Goal: Transaction & Acquisition: Purchase product/service

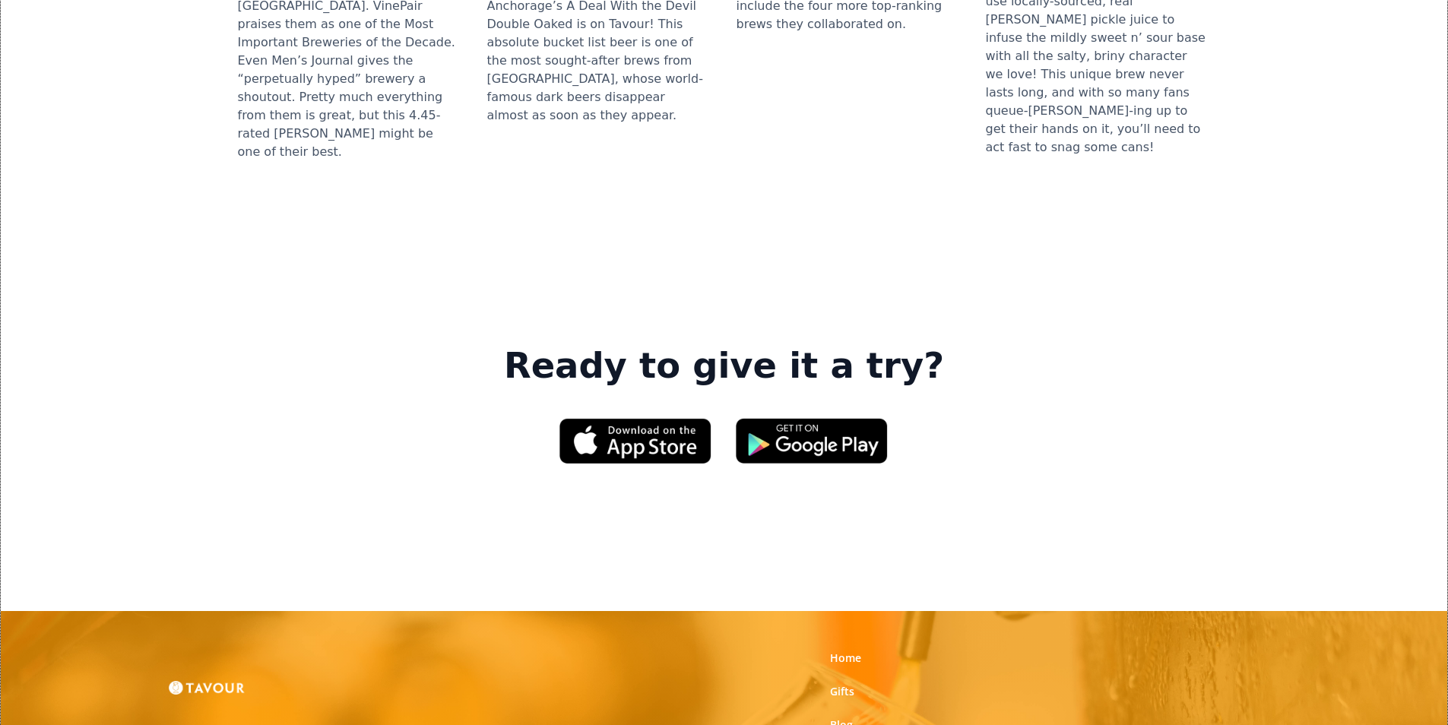
scroll to position [2300, 0]
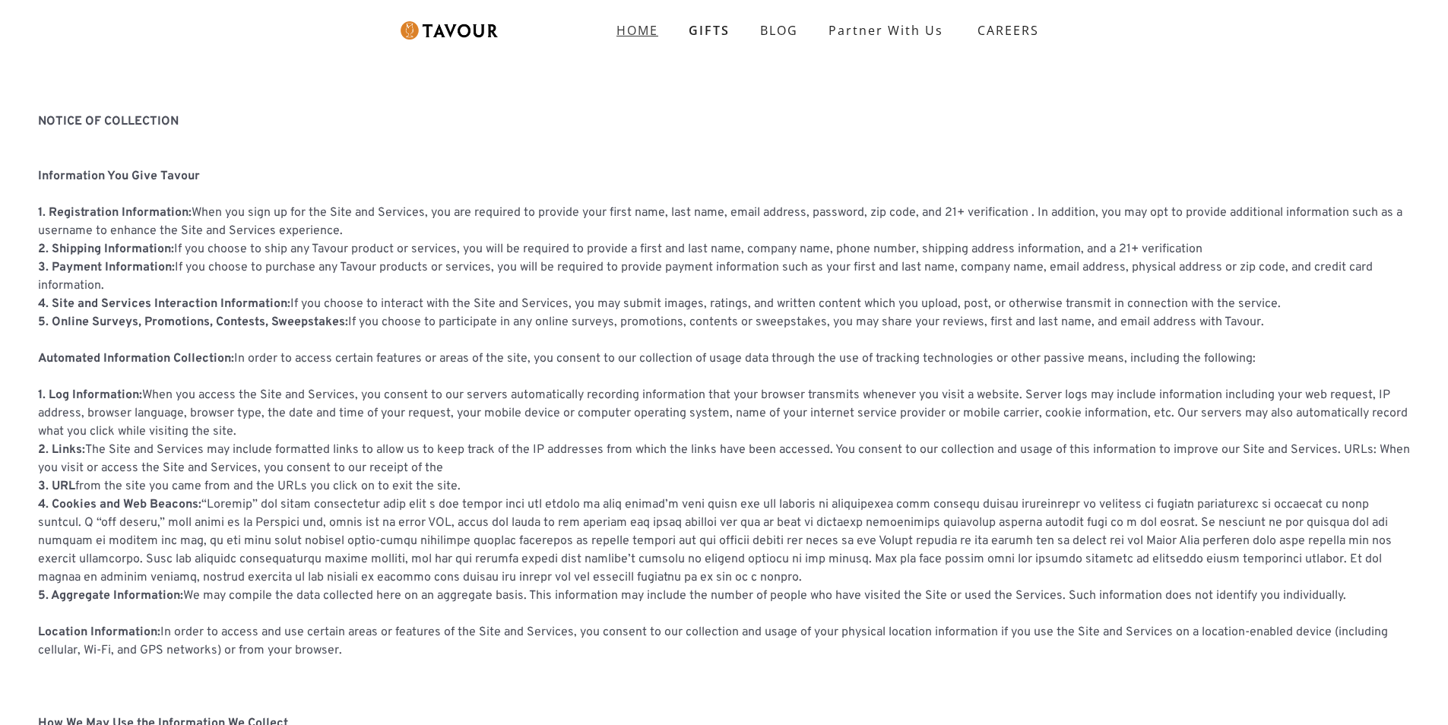
click at [625, 40] on link "HOME" at bounding box center [637, 30] width 72 height 30
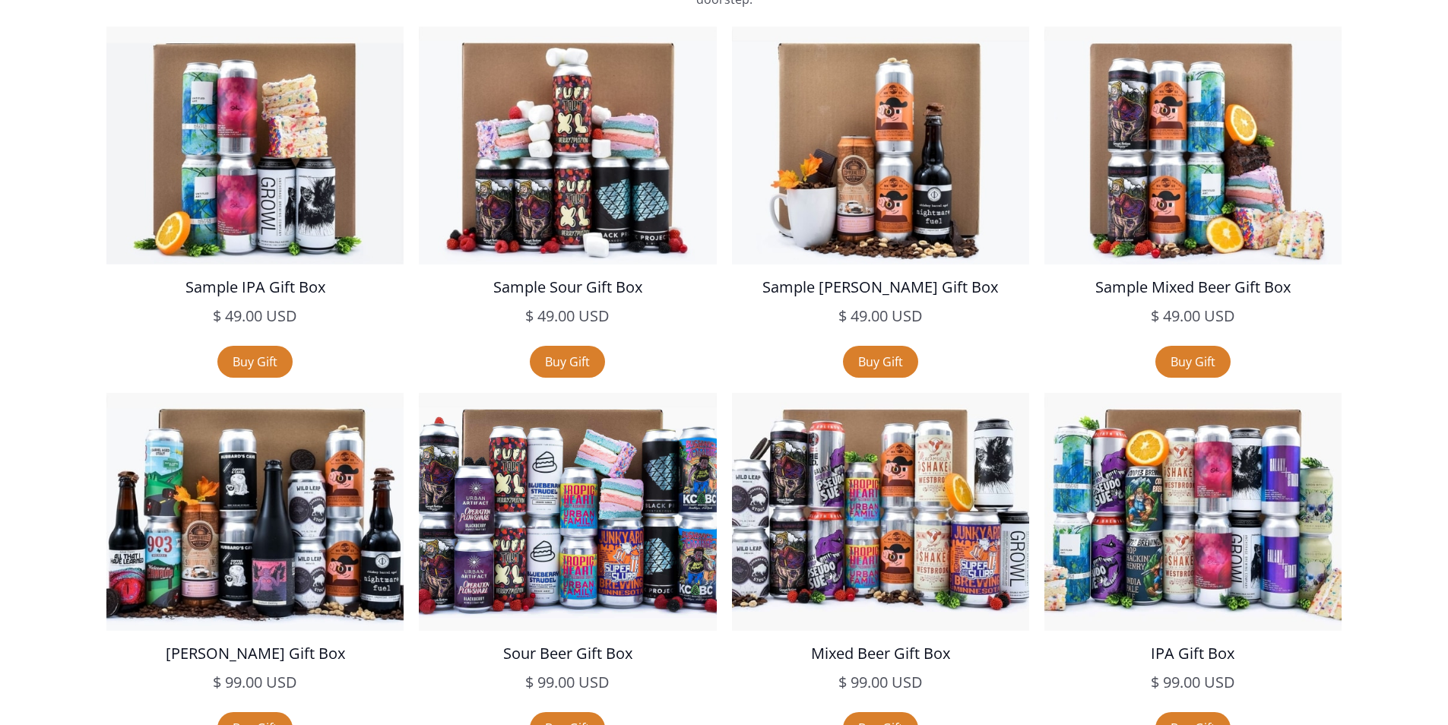
scroll to position [2889, 0]
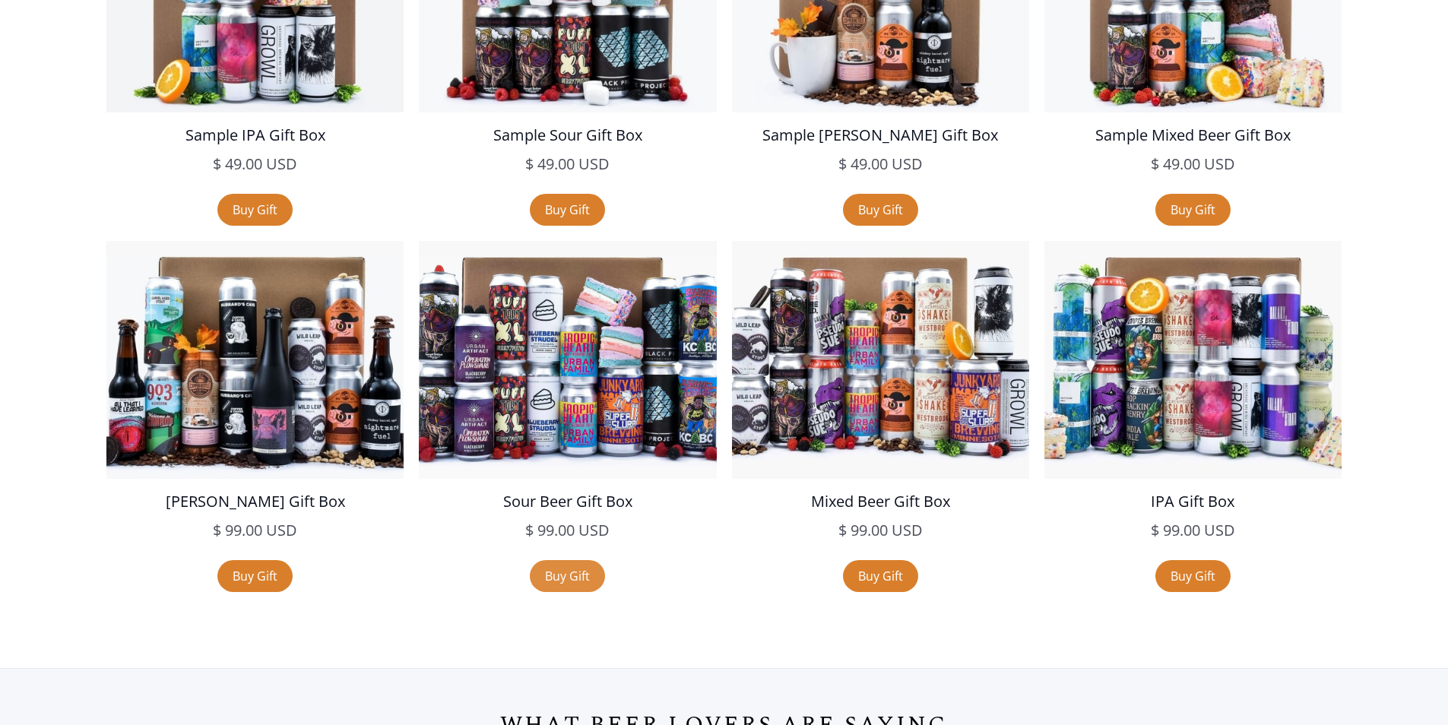
click at [598, 582] on link "Buy Gift" at bounding box center [567, 576] width 75 height 32
